Goal: Communication & Community: Answer question/provide support

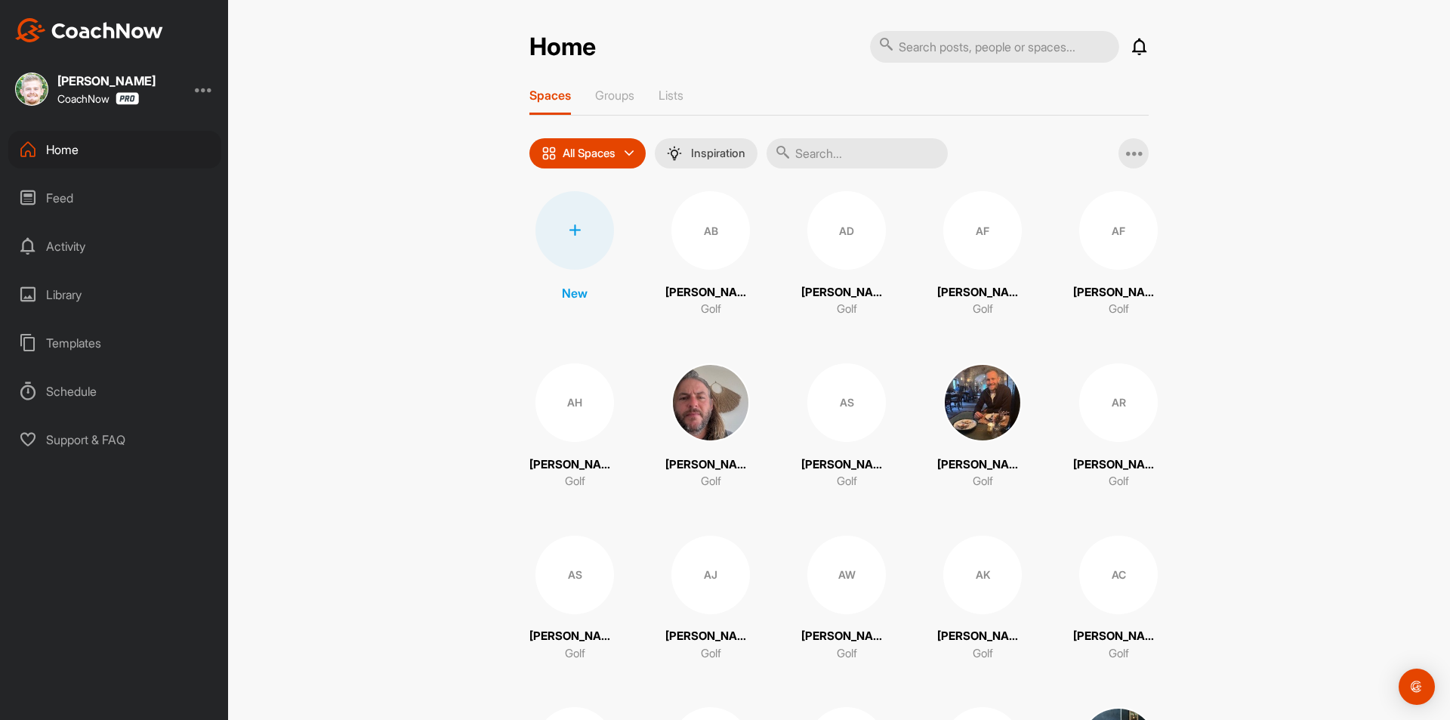
click at [1002, 46] on input "text" at bounding box center [994, 47] width 249 height 32
paste input "[PERSON_NAME]"
type input "[PERSON_NAME]"
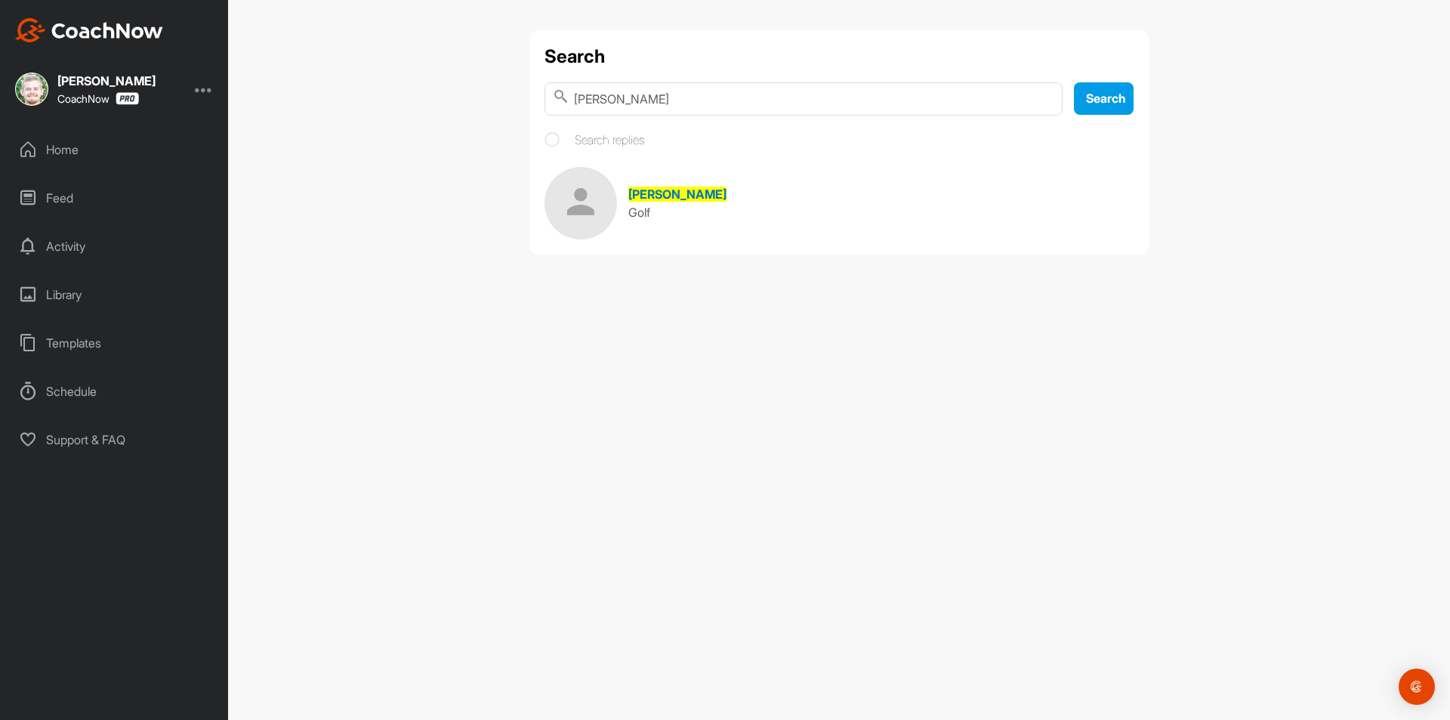
click at [656, 195] on span "[PERSON_NAME]" at bounding box center [677, 194] width 98 height 15
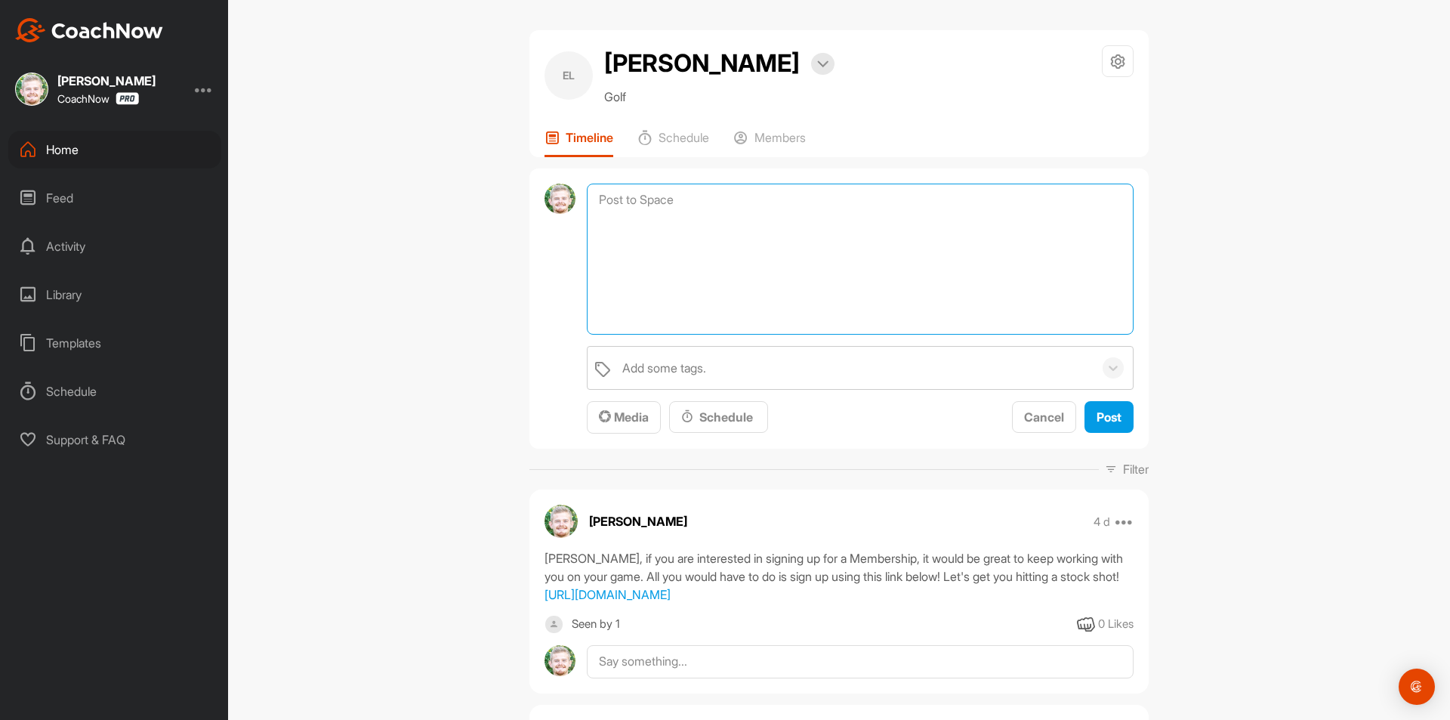
click at [711, 205] on textarea at bounding box center [860, 259] width 547 height 151
paste textarea "[First Name], I am checking in to see if you have any questions regarding your …"
drag, startPoint x: 662, startPoint y: 198, endPoint x: 560, endPoint y: 194, distance: 102.0
click at [560, 194] on div "[First Name], I am checking in to see if you have any questions regarding your …" at bounding box center [838, 308] width 619 height 281
type textarea "[PERSON_NAME], I am checking in to see if you have any questions regarding your…"
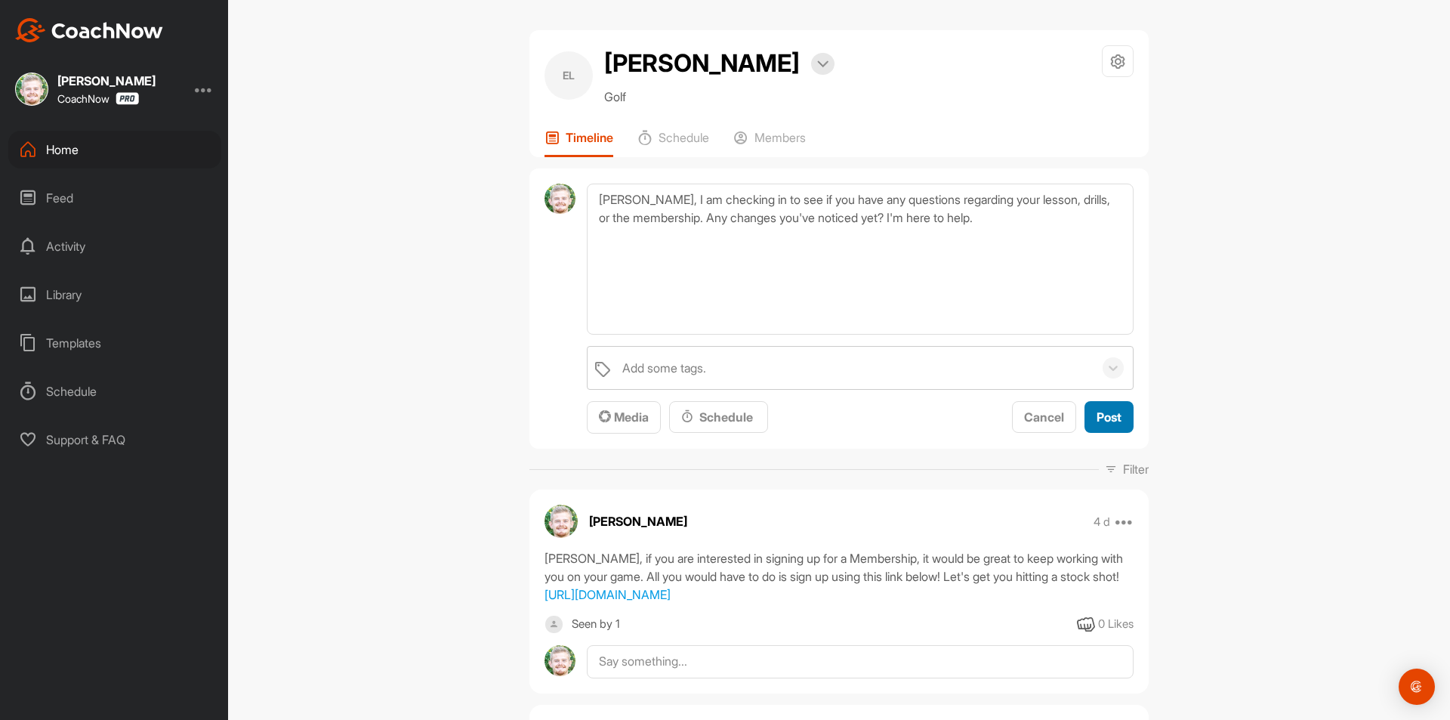
click at [1107, 416] on span "Post" at bounding box center [1109, 416] width 25 height 15
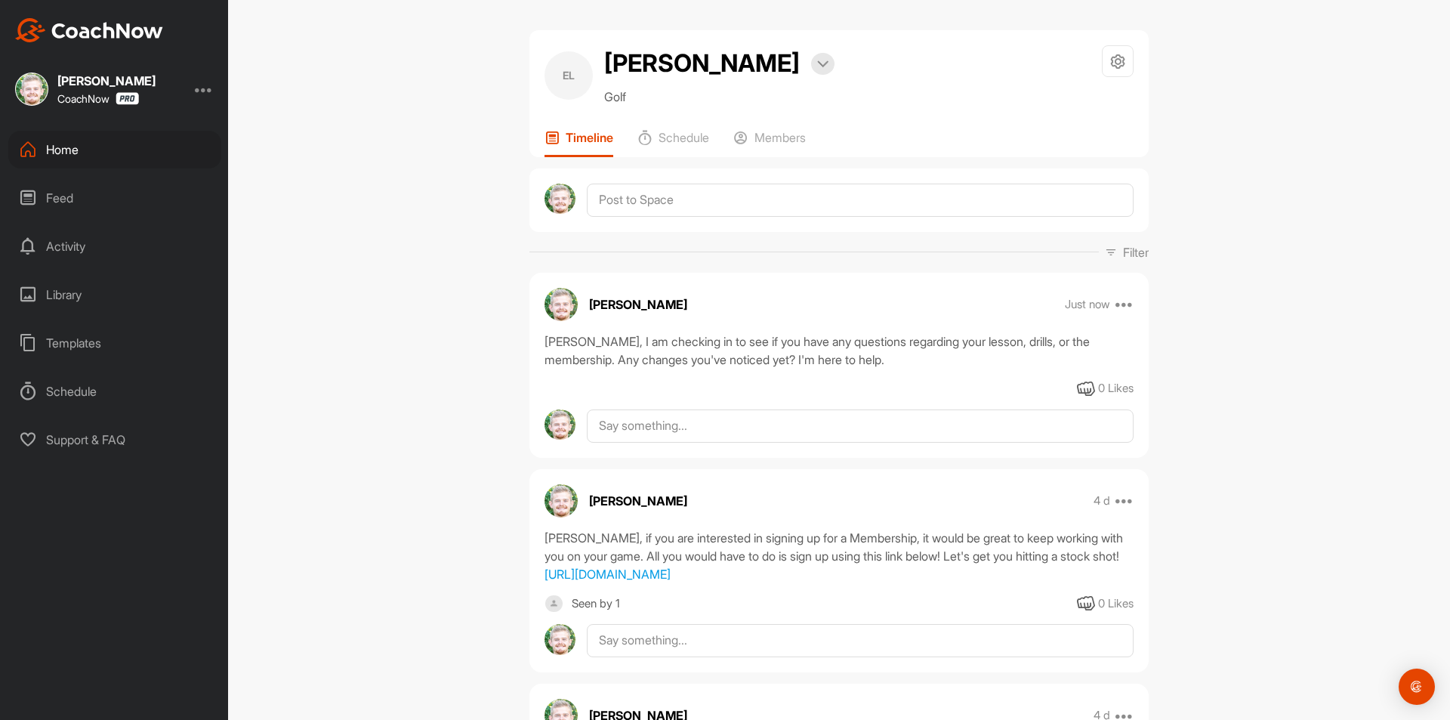
click at [133, 153] on div "Home" at bounding box center [114, 150] width 213 height 38
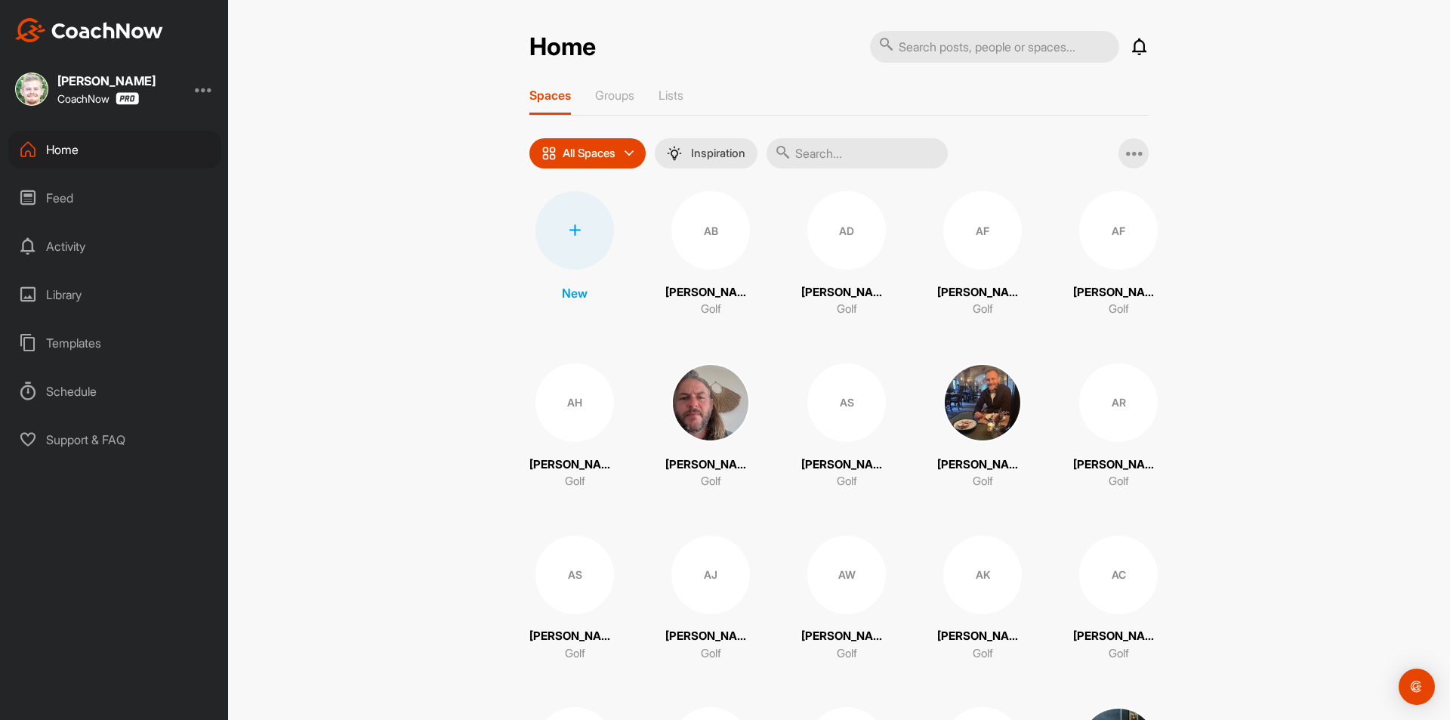
click at [989, 48] on input "text" at bounding box center [994, 47] width 249 height 32
paste input "[PERSON_NAME]"
type input "[PERSON_NAME]"
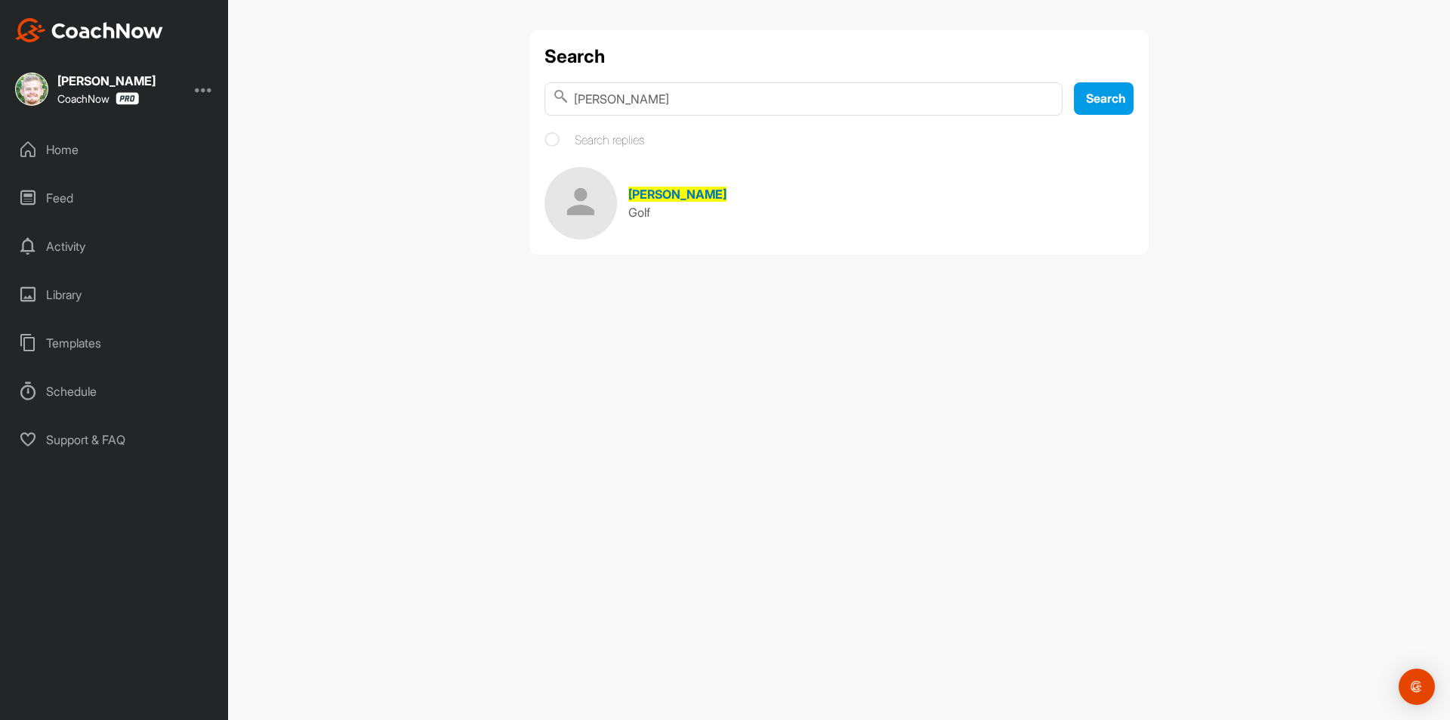
click at [662, 202] on div "[PERSON_NAME]" at bounding box center [677, 194] width 98 height 18
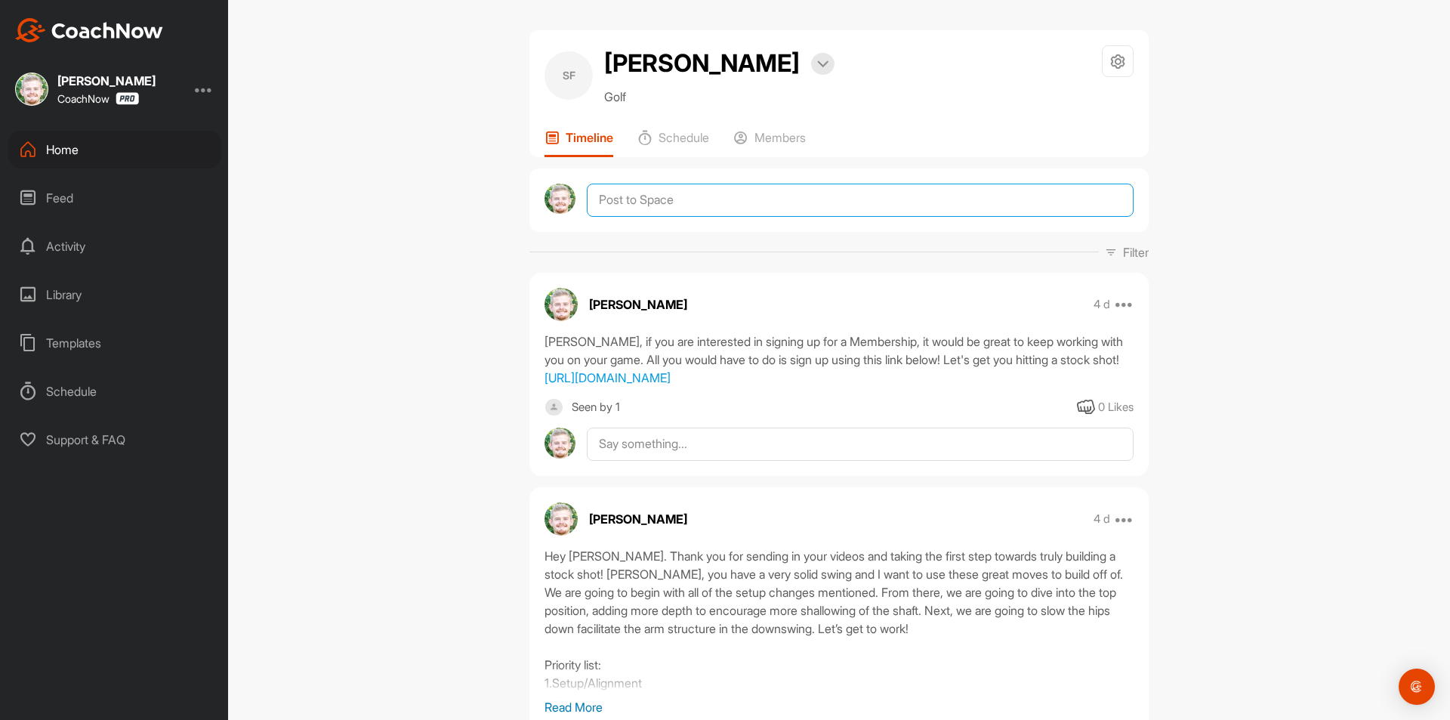
click at [694, 193] on textarea at bounding box center [860, 200] width 547 height 33
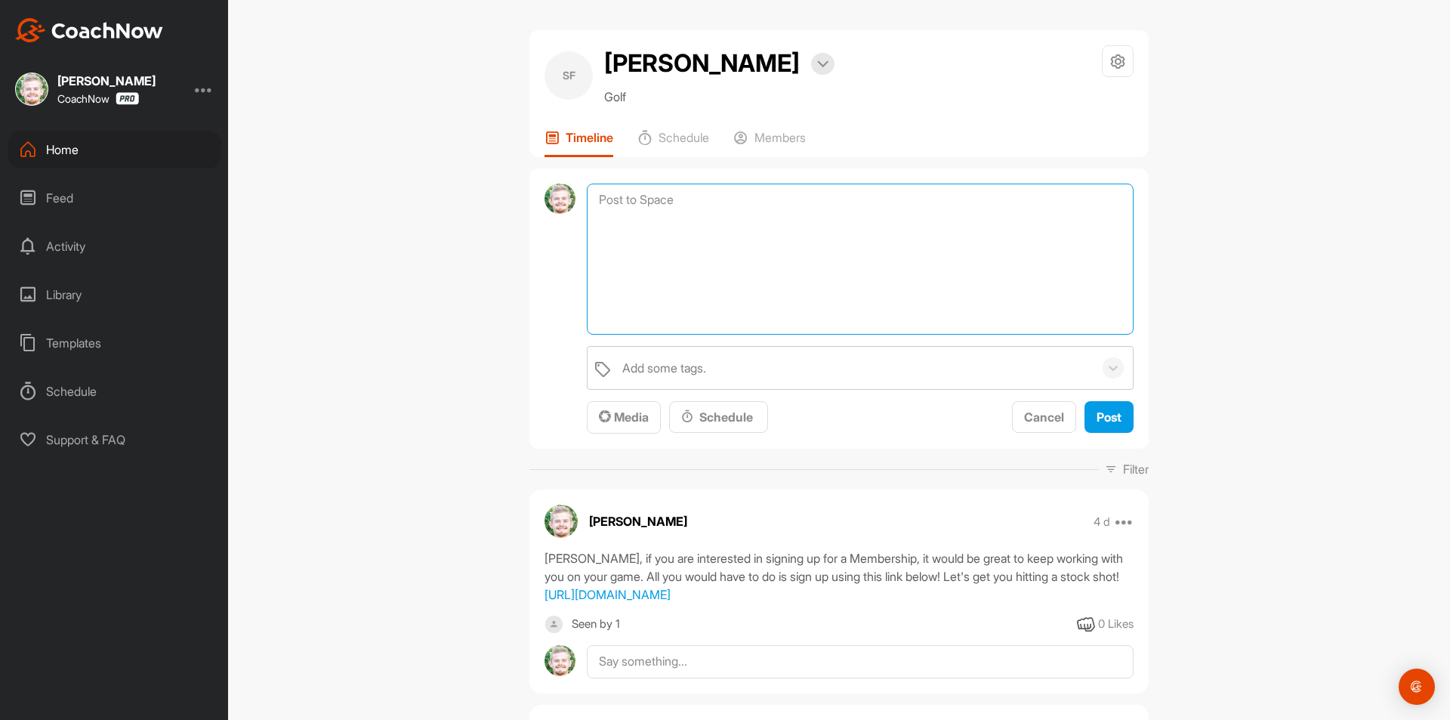
paste textarea "[First Name], I am checking in to see if you have any questions regarding your …"
drag, startPoint x: 661, startPoint y: 196, endPoint x: 564, endPoint y: 186, distance: 97.2
click at [564, 186] on div "[First Name], I am checking in to see if you have any questions regarding your …" at bounding box center [838, 308] width 619 height 281
type textarea "[PERSON_NAME], I am checking in to see if you have any questions regarding your…"
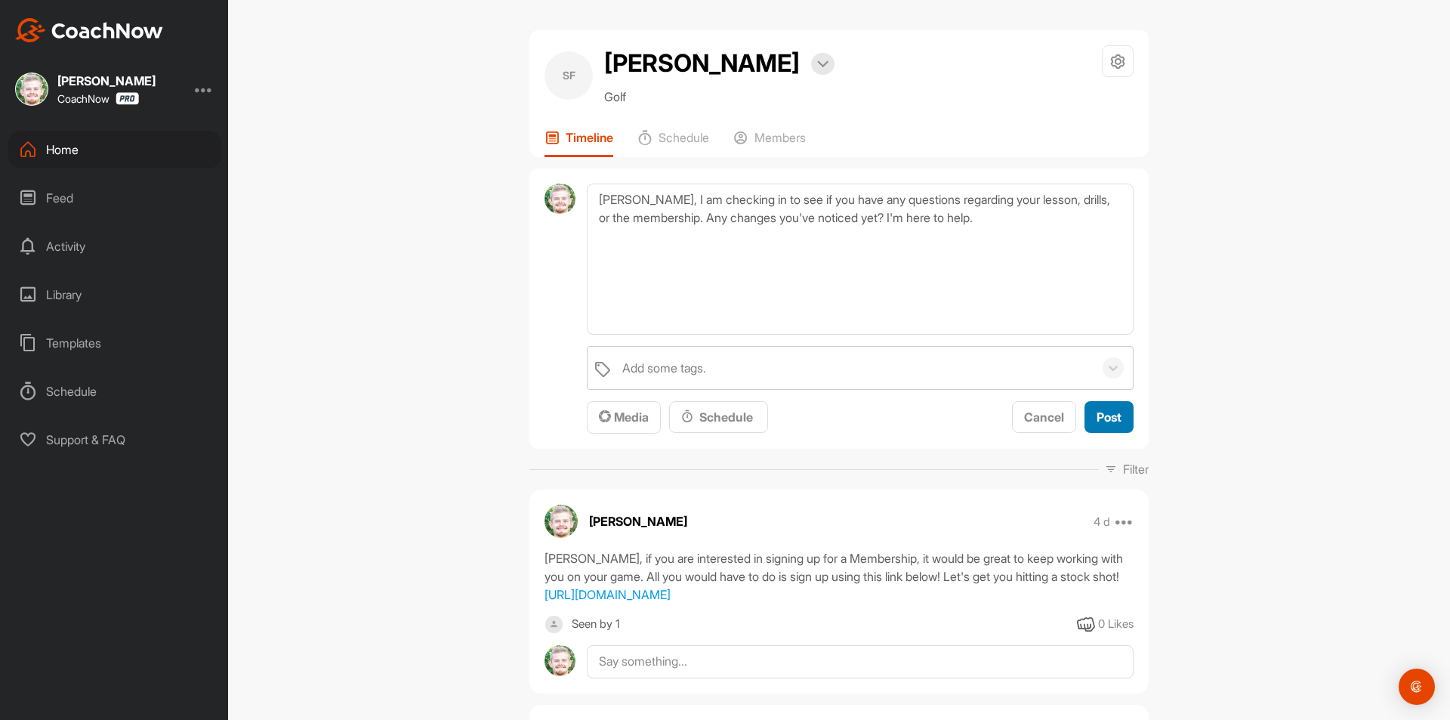
click at [1112, 422] on span "Post" at bounding box center [1109, 416] width 25 height 15
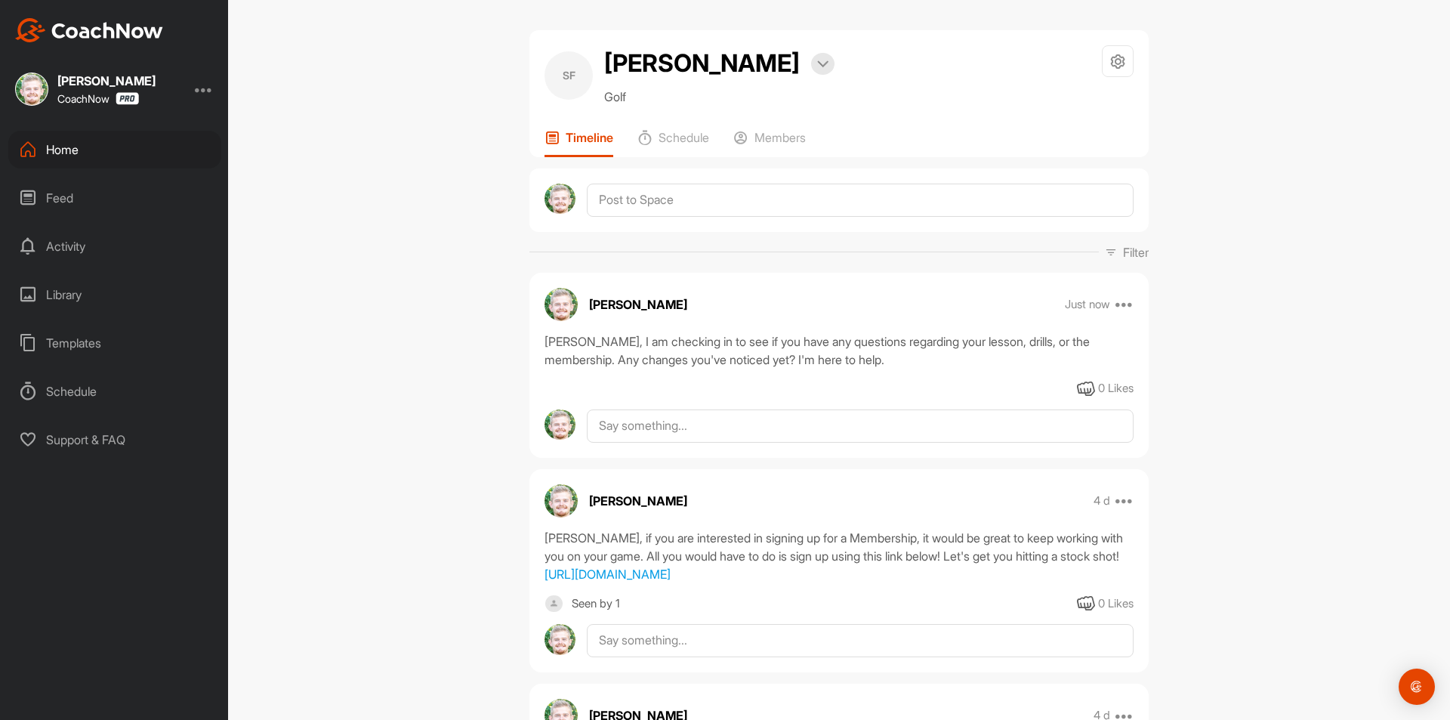
click at [107, 147] on div "Home" at bounding box center [114, 150] width 213 height 38
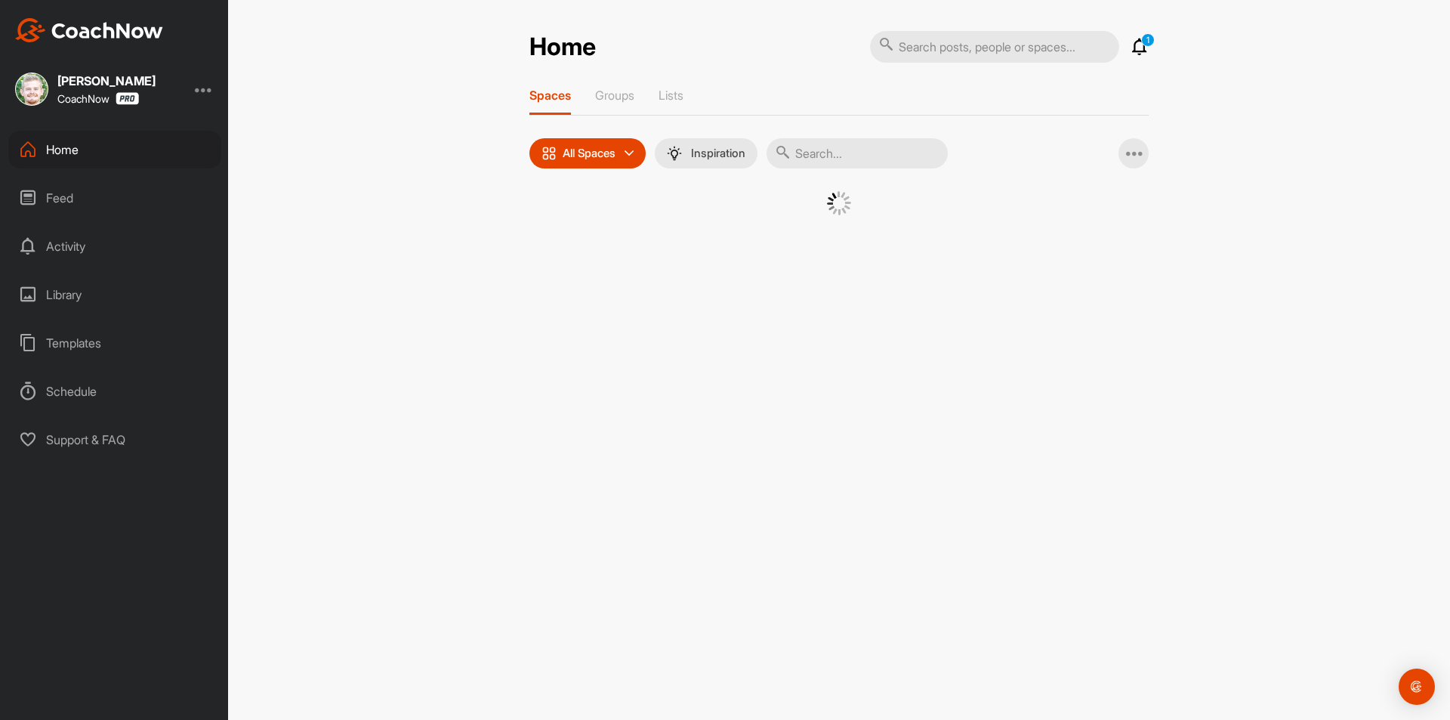
click at [958, 54] on input "text" at bounding box center [994, 47] width 249 height 32
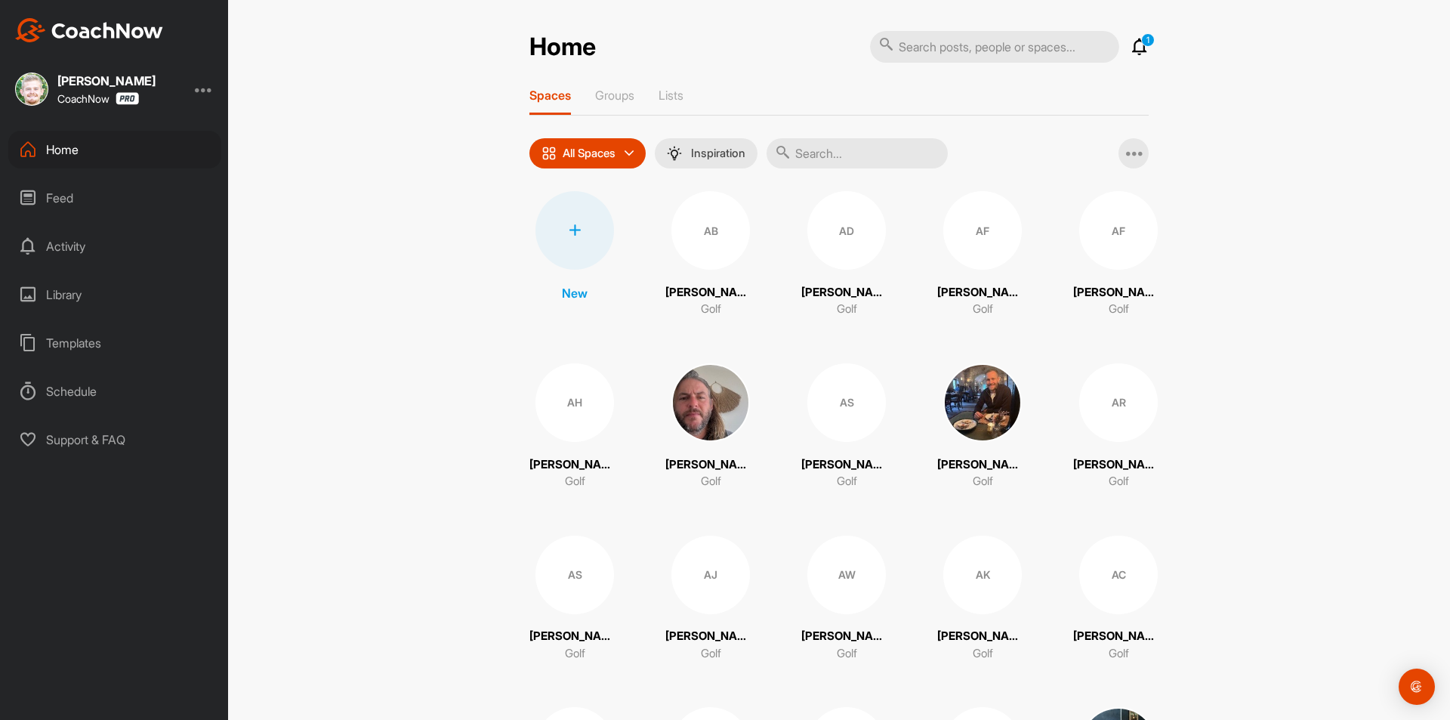
paste input "[PERSON_NAME]"
type input "[PERSON_NAME]"
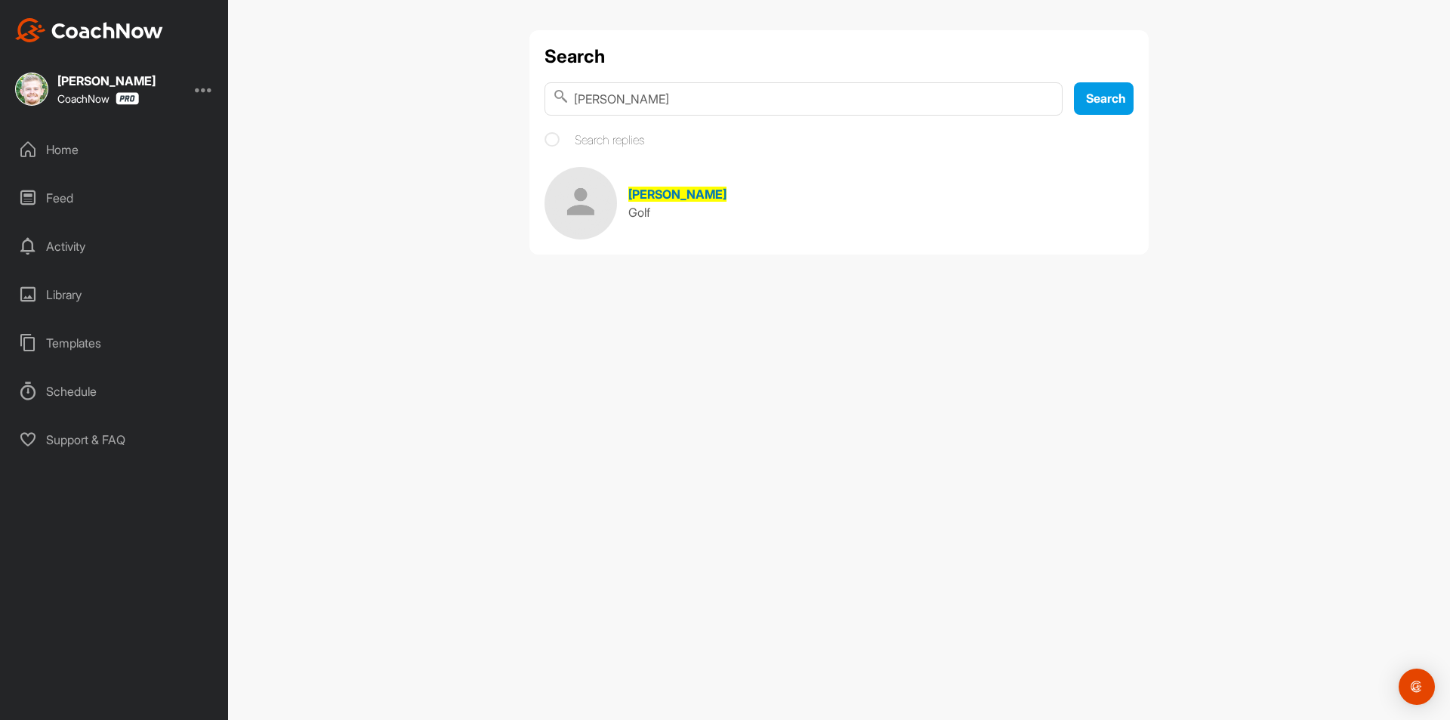
click at [671, 196] on span "[PERSON_NAME]" at bounding box center [677, 194] width 98 height 15
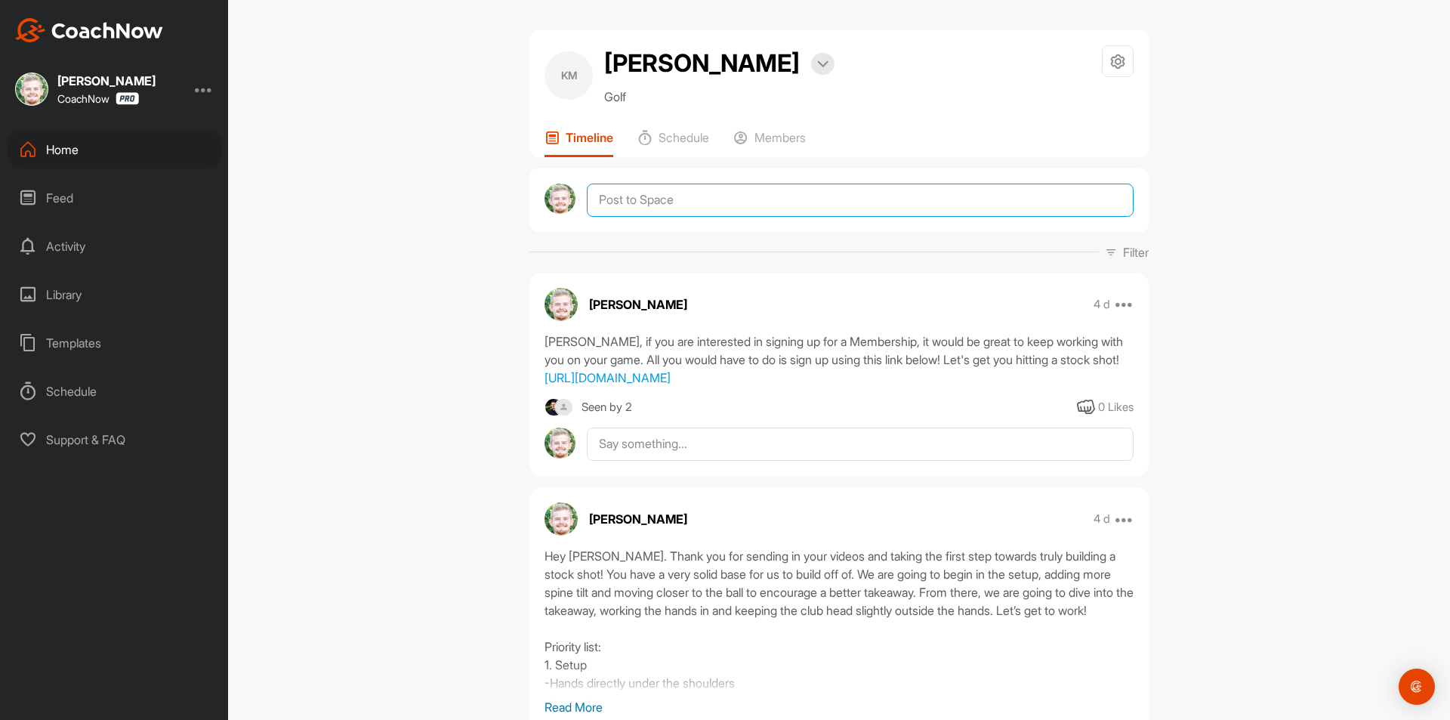
click at [687, 191] on textarea at bounding box center [860, 200] width 547 height 33
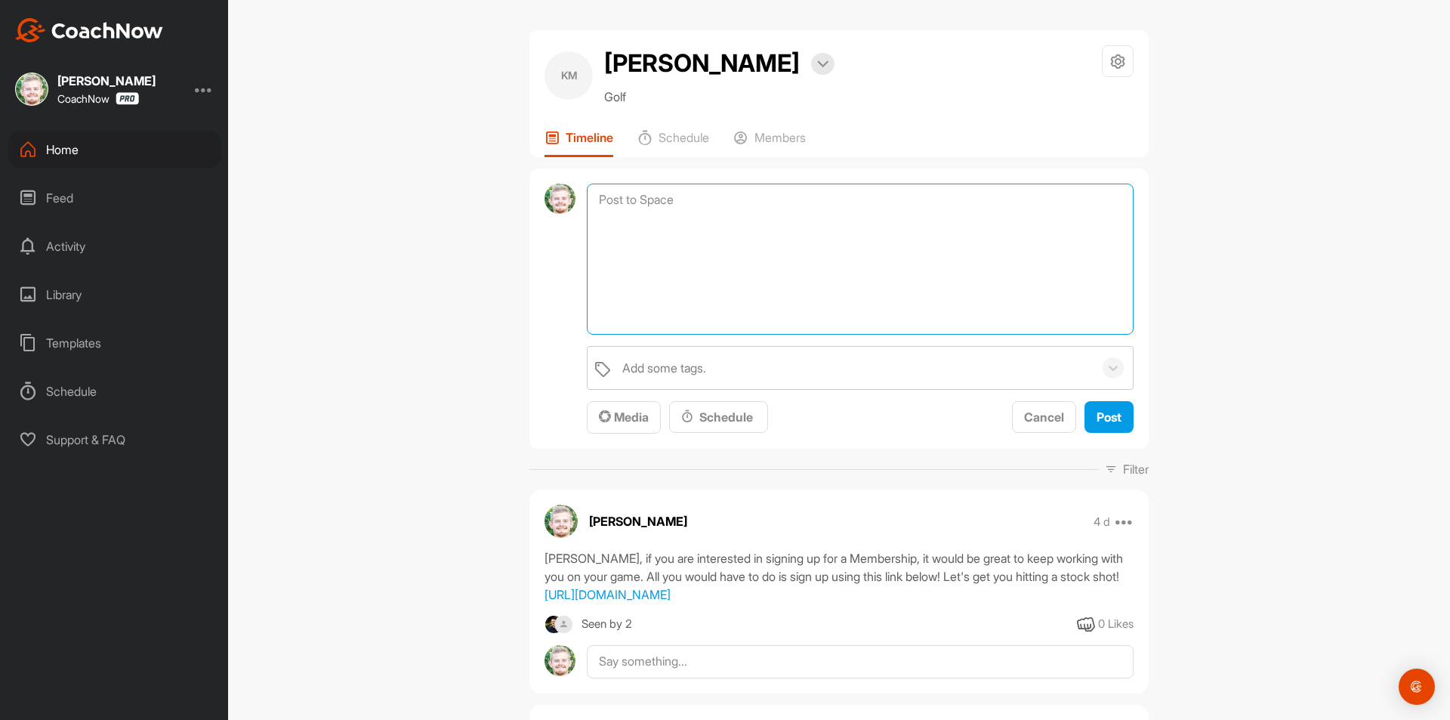
paste textarea "[First Name], I am checking in to see if you have any questions regarding your …"
drag, startPoint x: 661, startPoint y: 200, endPoint x: 592, endPoint y: 207, distance: 69.1
click at [592, 207] on textarea "[First Name], I am checking in to see if you have any questions regarding your …" at bounding box center [860, 259] width 547 height 151
type textarea "[PERSON_NAME], I am checking in to see if you have any questions regarding your…"
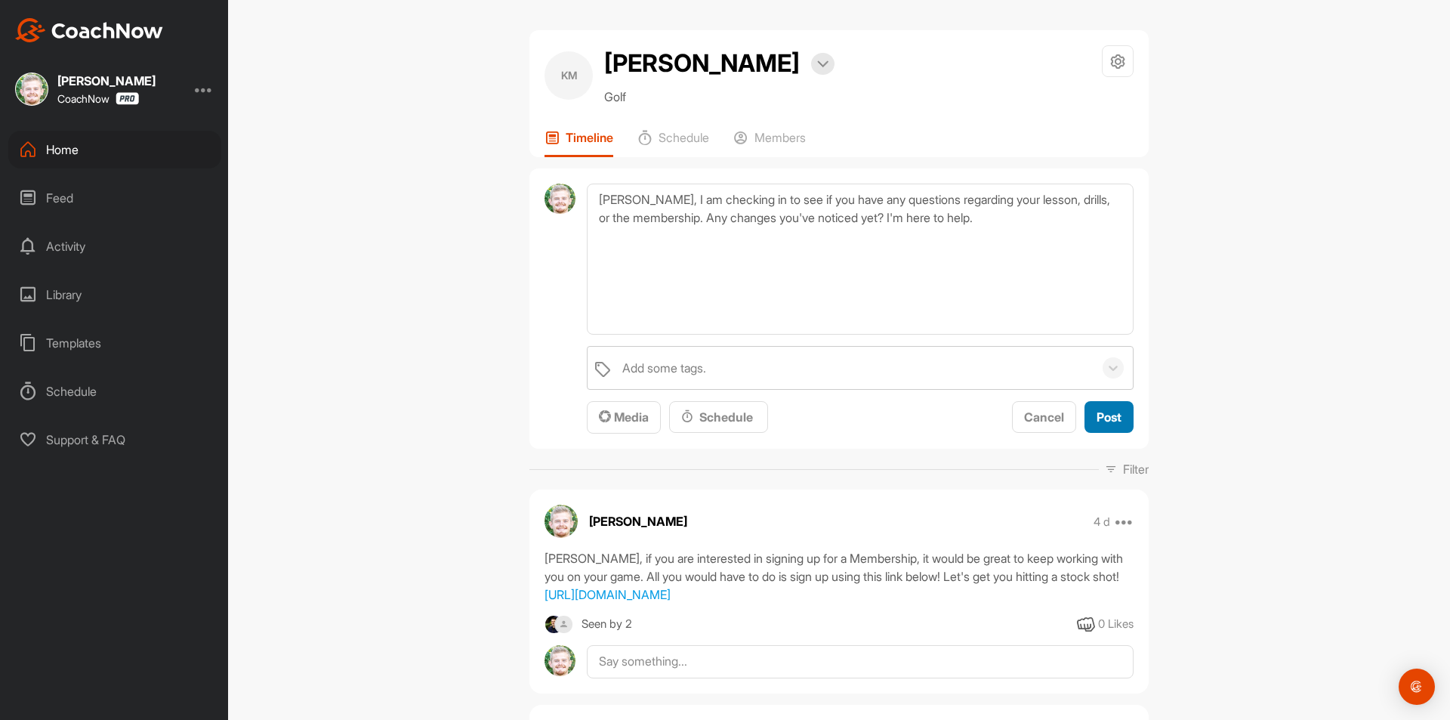
click at [1113, 418] on span "Post" at bounding box center [1109, 416] width 25 height 15
